Goal: Task Accomplishment & Management: Manage account settings

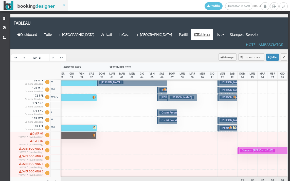
click at [165, 111] on h3 "Ospiti Proprieta'" at bounding box center [171, 113] width 24 height 4
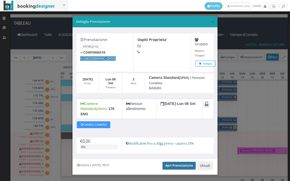
click at [172, 162] on link "Apri Prenotazione" at bounding box center [178, 166] width 33 height 8
click at [210, 23] on span "×" at bounding box center [212, 22] width 4 height 9
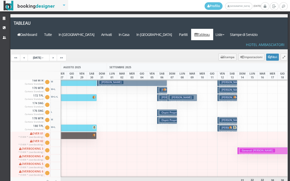
click at [169, 119] on h3 "Ospiti Proprieta'" at bounding box center [171, 121] width 24 height 4
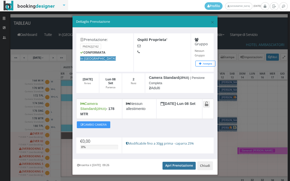
click at [179, 162] on link "Apri Prenotazione" at bounding box center [178, 166] width 33 height 8
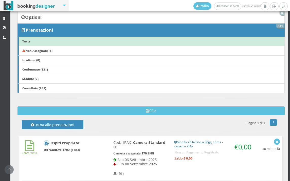
scroll to position [197, 0]
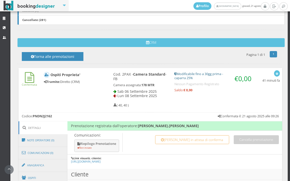
scroll to position [169, 0]
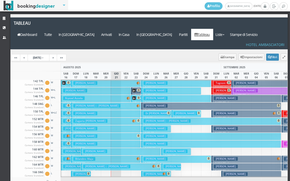
scroll to position [254, 0]
